Goal: Information Seeking & Learning: Understand process/instructions

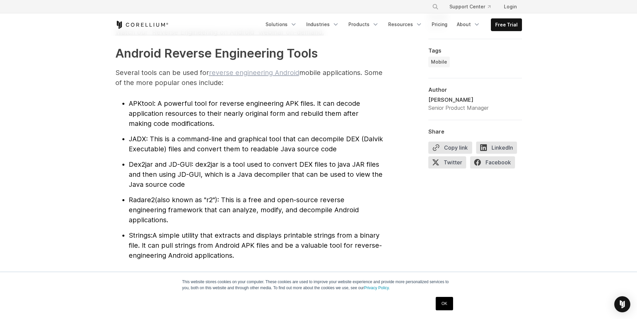
scroll to position [702, 0]
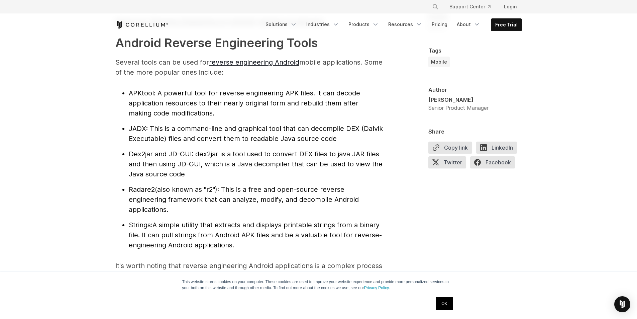
click at [192, 105] on span ": A powerful tool for reverse engineering APK files. It can decode application …" at bounding box center [244, 103] width 231 height 28
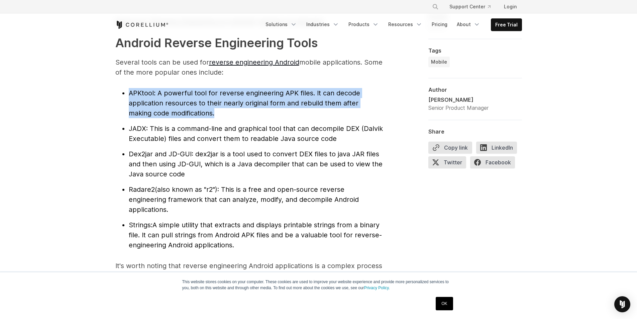
click at [192, 105] on span ": A powerful tool for reverse engineering APK files. It can decode application …" at bounding box center [244, 103] width 231 height 28
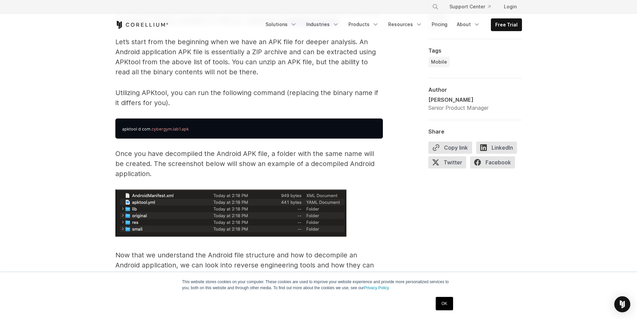
scroll to position [1037, 0]
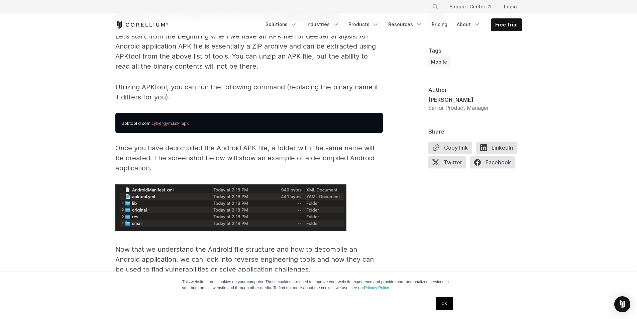
click at [168, 124] on span ".cybergym.lab1.apk" at bounding box center [170, 123] width 38 height 5
click at [167, 124] on span ".cybergym.lab1.apk" at bounding box center [170, 123] width 38 height 5
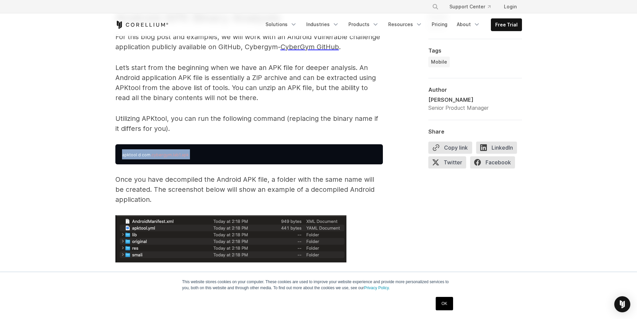
scroll to position [1003, 0]
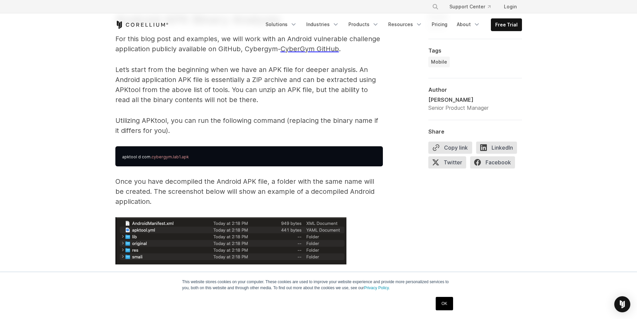
click at [190, 122] on p "Utilizing APKtool, you can run the following command (replacing the binary name…" at bounding box center [249, 125] width 268 height 20
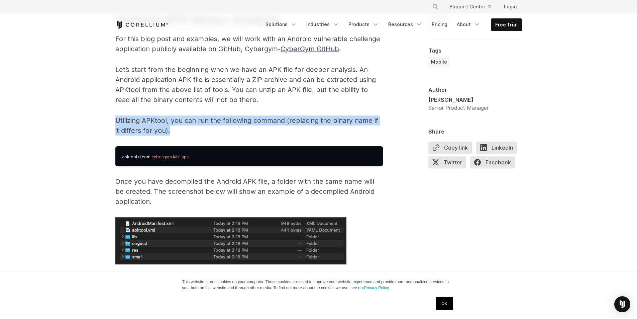
click at [190, 122] on p "Utilizing APKtool, you can run the following command (replacing the binary name…" at bounding box center [249, 125] width 268 height 20
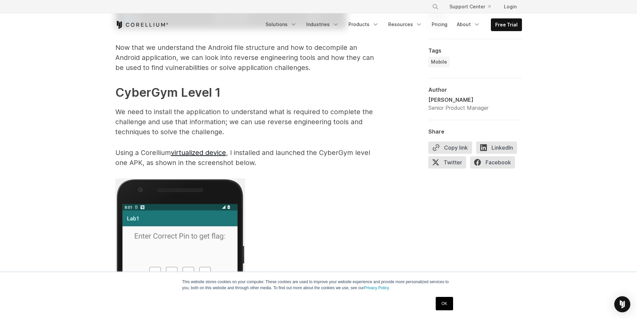
scroll to position [1238, 0]
